Goal: Navigation & Orientation: Find specific page/section

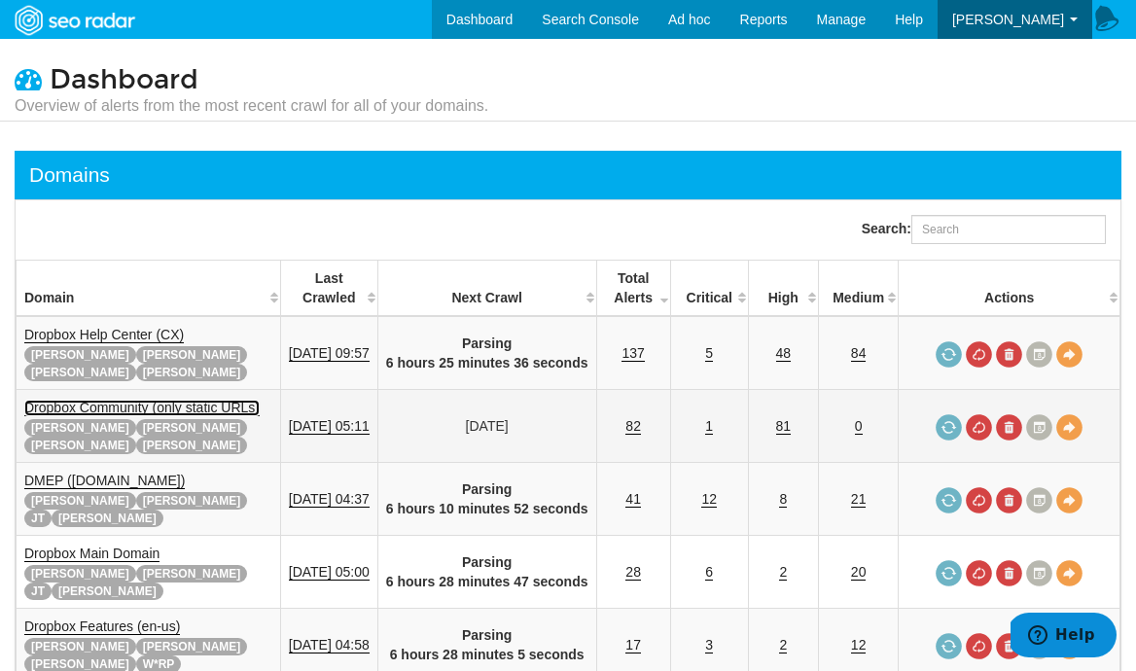
click at [156, 400] on link "Dropbox Community (only static URLs)" at bounding box center [141, 408] width 235 height 17
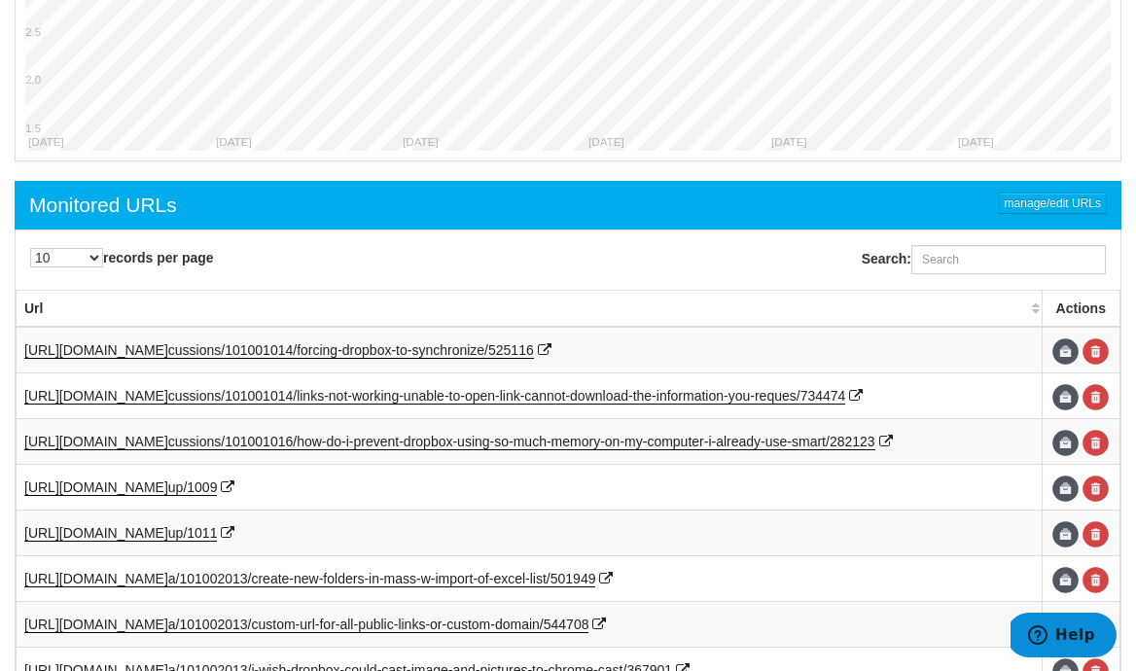
scroll to position [901, 0]
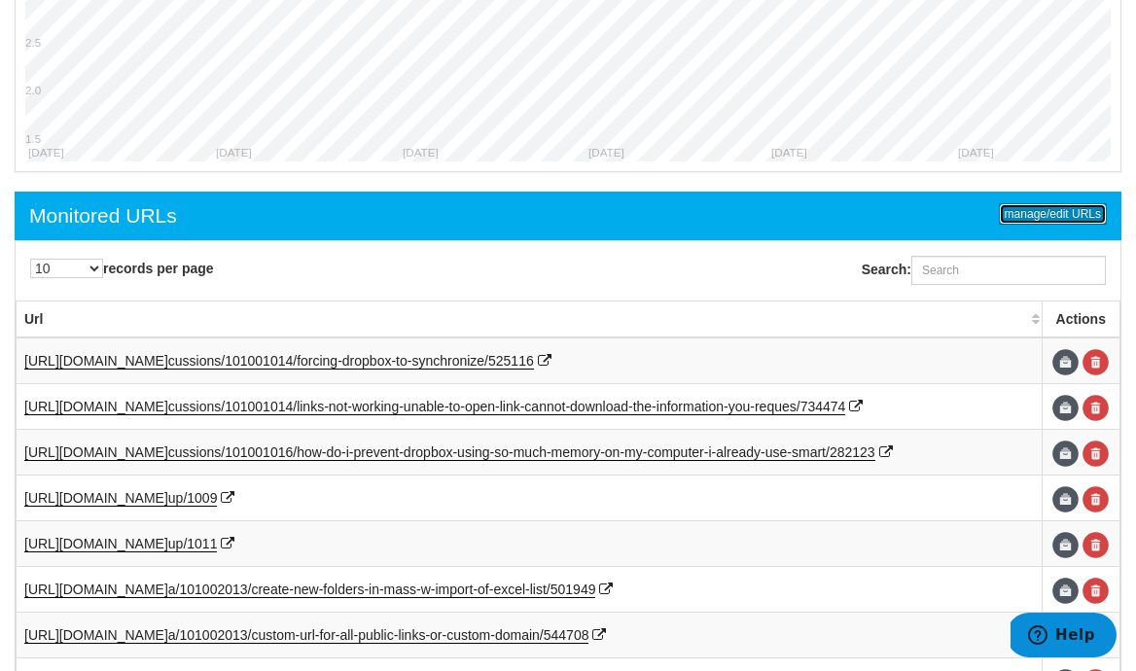
click at [1047, 213] on link "manage/edit URLs" at bounding box center [1053, 213] width 108 height 21
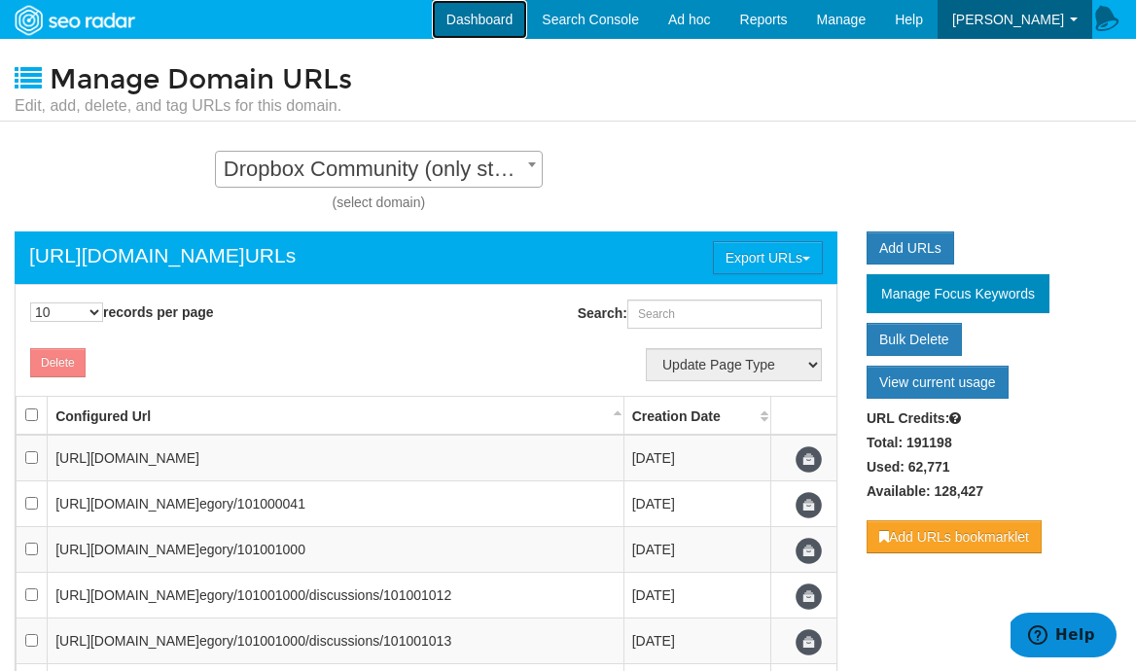
click at [515, 29] on link "Dashboard" at bounding box center [480, 19] width 96 height 39
